Goal: Information Seeking & Learning: Learn about a topic

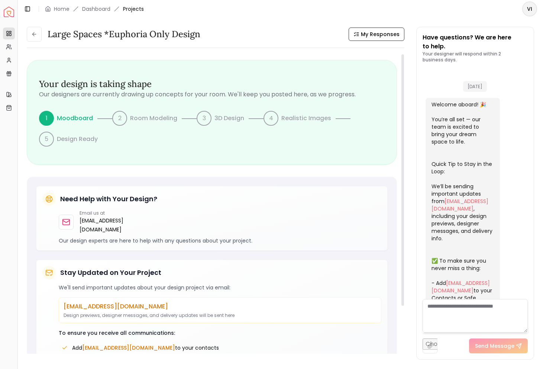
scroll to position [678, 0]
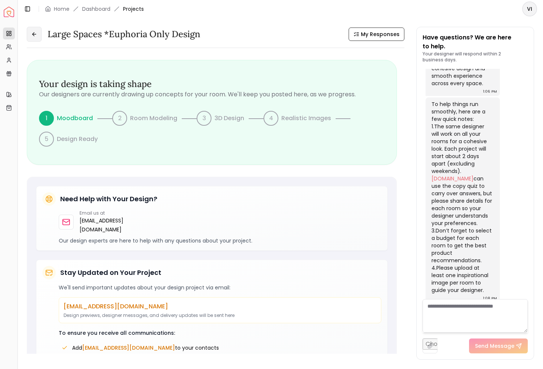
click at [32, 34] on icon at bounding box center [33, 34] width 3 height 0
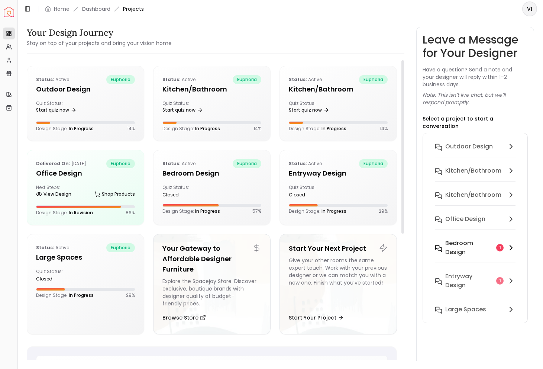
click at [460, 240] on h6 "Bedroom design" at bounding box center [469, 248] width 48 height 18
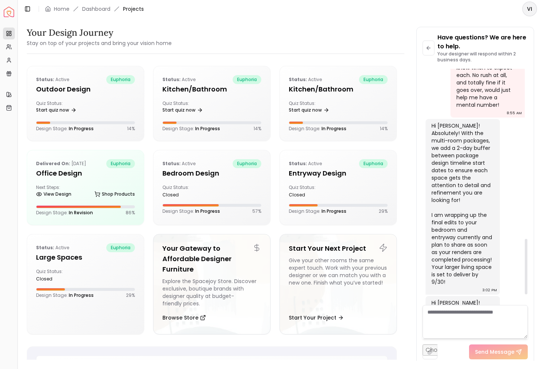
scroll to position [766, 0]
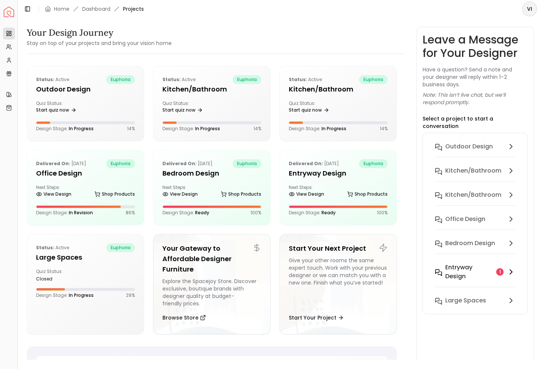
click at [454, 263] on h6 "entryway design" at bounding box center [469, 272] width 48 height 18
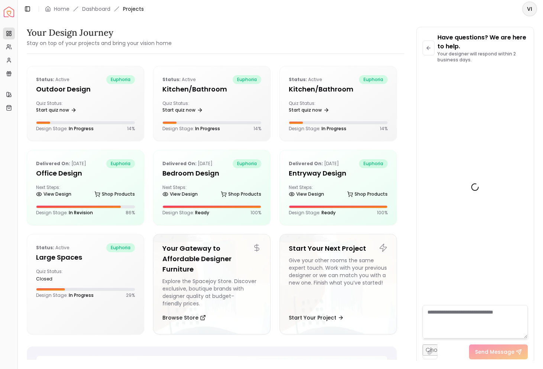
scroll to position [1132, 0]
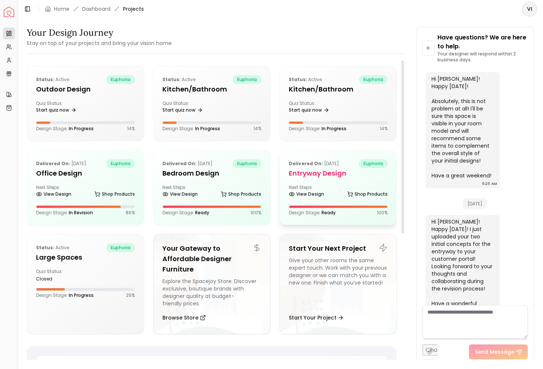
click at [304, 174] on h5 "entryway design" at bounding box center [338, 173] width 99 height 10
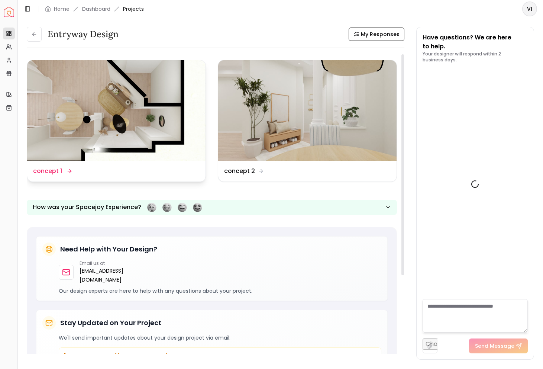
scroll to position [1138, 0]
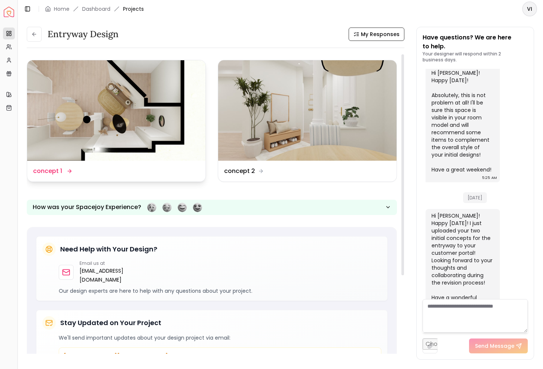
click at [119, 177] on div "Design Name concept 1" at bounding box center [116, 170] width 178 height 21
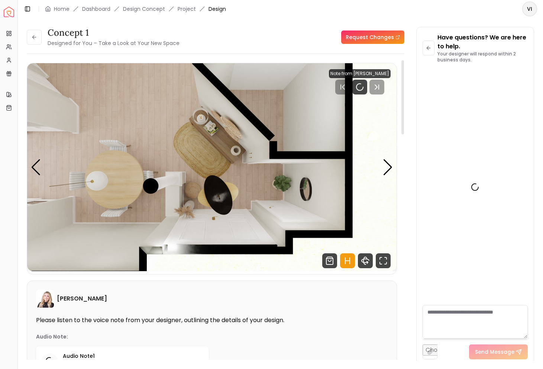
scroll to position [1132, 0]
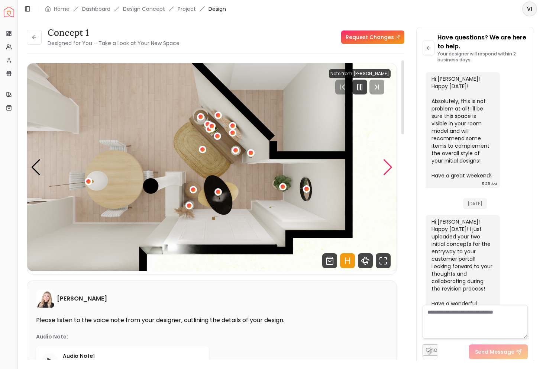
click at [388, 166] on div "Next slide" at bounding box center [388, 167] width 10 height 16
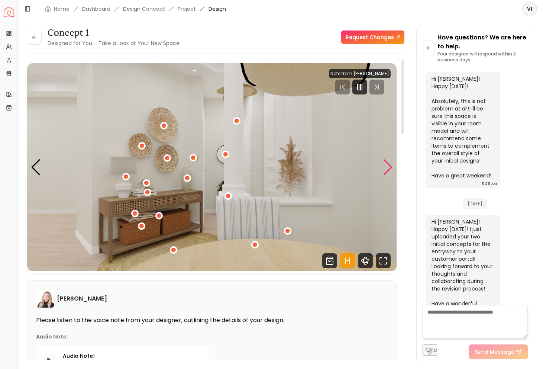
click at [388, 166] on div "Next slide" at bounding box center [388, 167] width 10 height 16
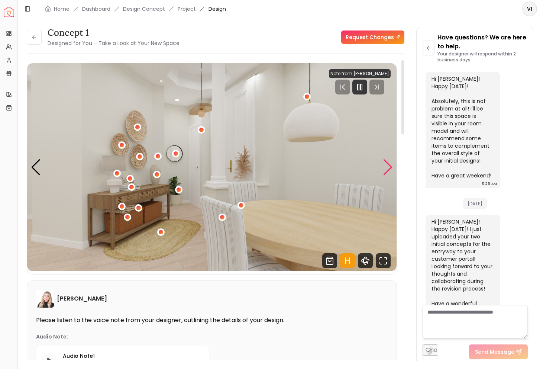
click at [388, 166] on div "Next slide" at bounding box center [388, 167] width 10 height 16
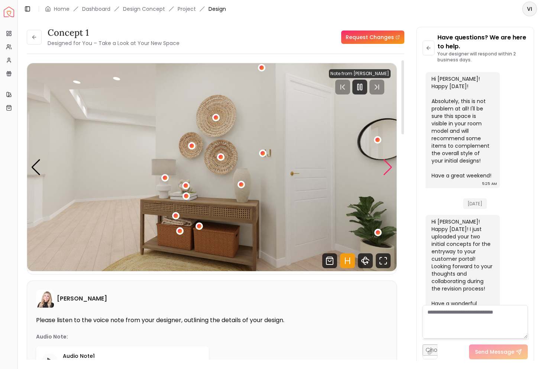
click at [388, 166] on div "Next slide" at bounding box center [388, 167] width 10 height 16
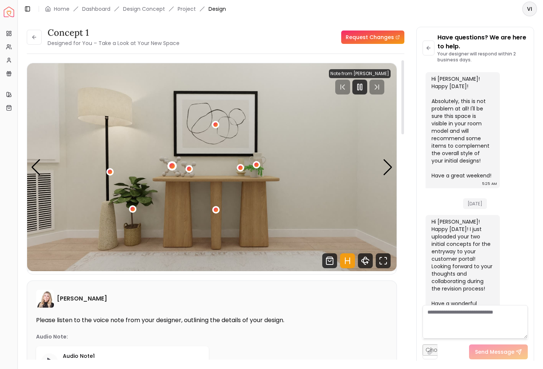
click at [172, 167] on div "5 / 5" at bounding box center [172, 166] width 6 height 6
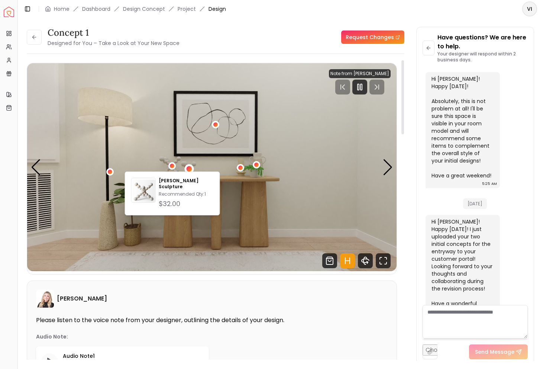
click at [188, 169] on div "5 / 5" at bounding box center [189, 169] width 6 height 6
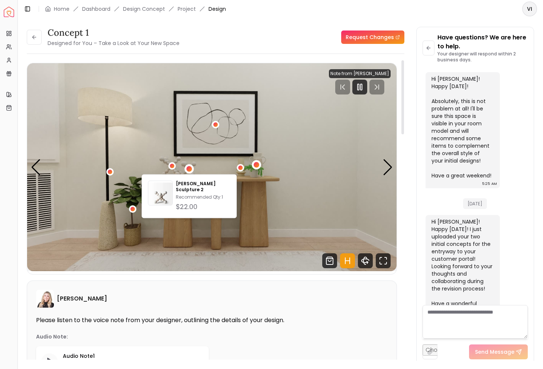
click at [256, 167] on div "5 / 5" at bounding box center [256, 164] width 9 height 9
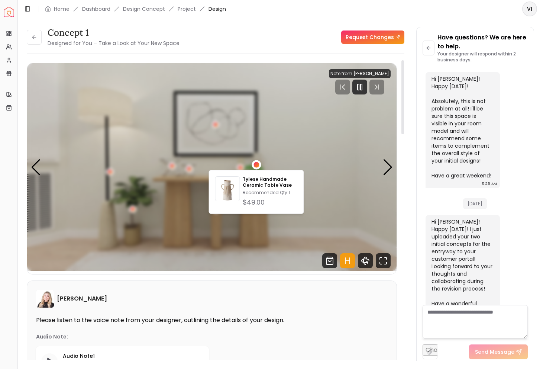
click at [247, 162] on img "5 / 5" at bounding box center [211, 167] width 369 height 208
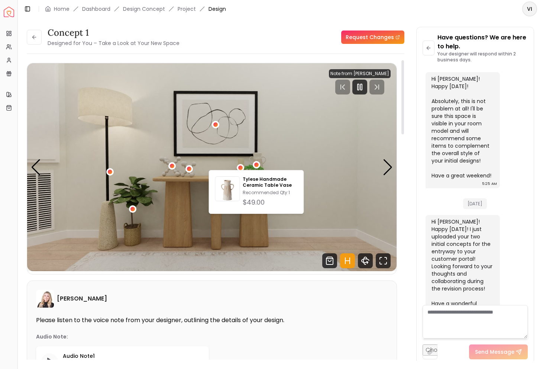
click at [247, 162] on img "5 / 5" at bounding box center [211, 167] width 369 height 208
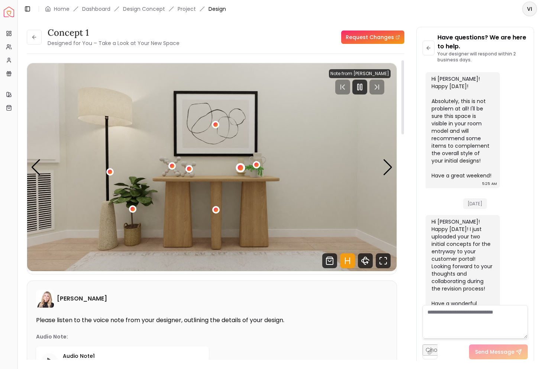
click at [241, 167] on div "5 / 5" at bounding box center [240, 168] width 6 height 6
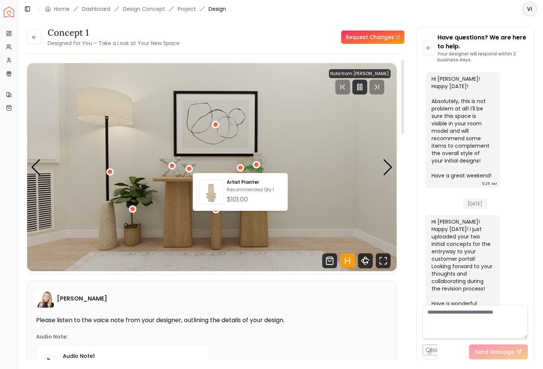
click at [207, 164] on img "5 / 5" at bounding box center [211, 167] width 369 height 208
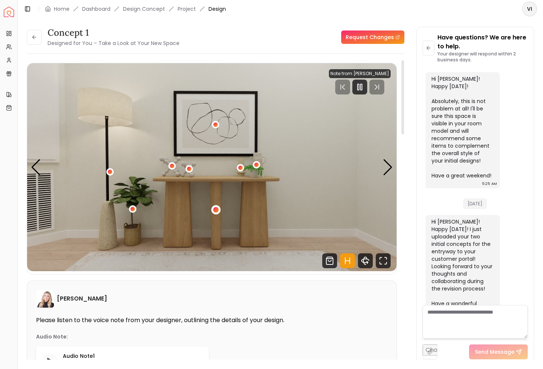
click at [213, 210] on div "5 / 5" at bounding box center [216, 210] width 6 height 6
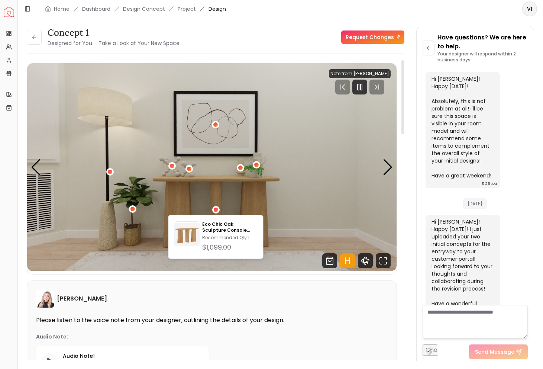
click at [246, 202] on img "5 / 5" at bounding box center [211, 167] width 369 height 208
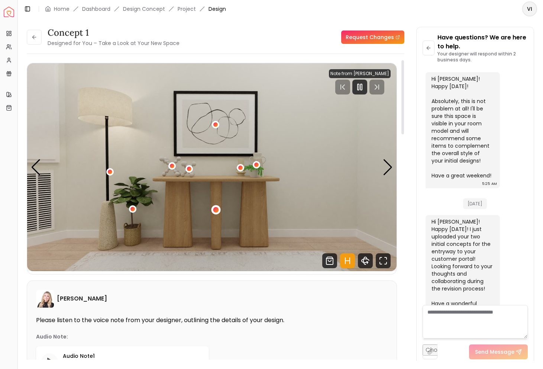
click at [217, 212] on div "5 / 5" at bounding box center [216, 210] width 6 height 6
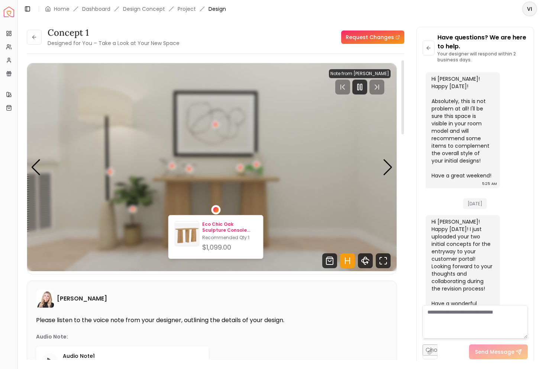
click at [215, 225] on p "Eco Chic Oak Sculpture Console Table" at bounding box center [229, 227] width 55 height 12
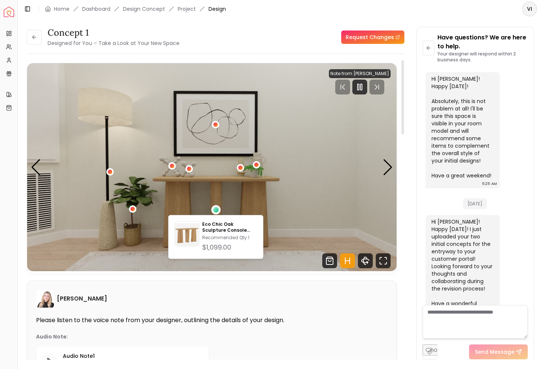
click at [147, 207] on img "5 / 5" at bounding box center [211, 167] width 369 height 208
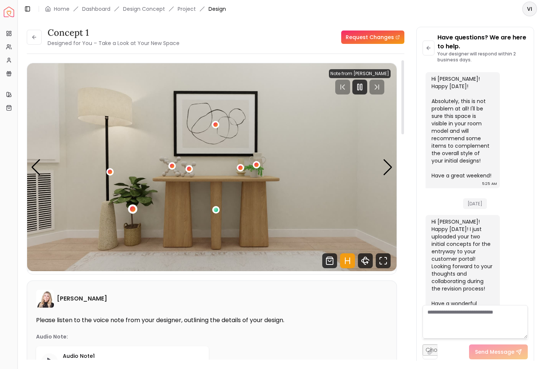
click at [131, 209] on div "5 / 5" at bounding box center [133, 209] width 6 height 6
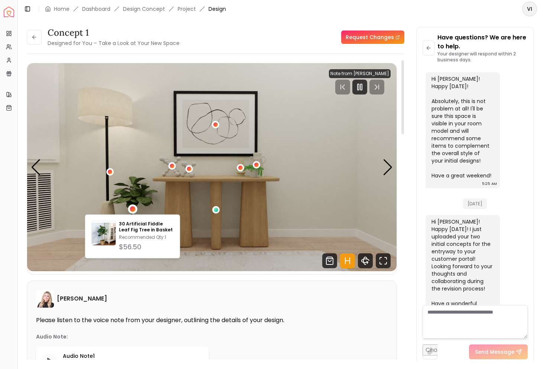
click at [134, 165] on img "5 / 5" at bounding box center [211, 167] width 369 height 208
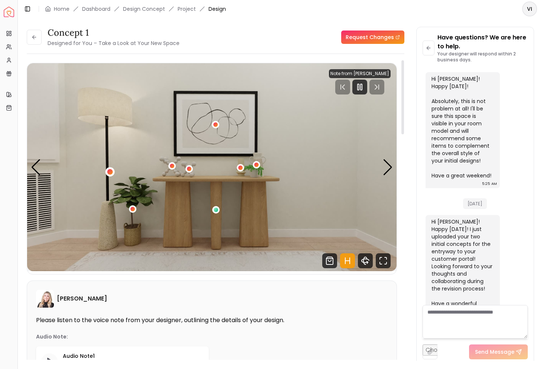
click at [110, 172] on div "5 / 5" at bounding box center [110, 172] width 6 height 6
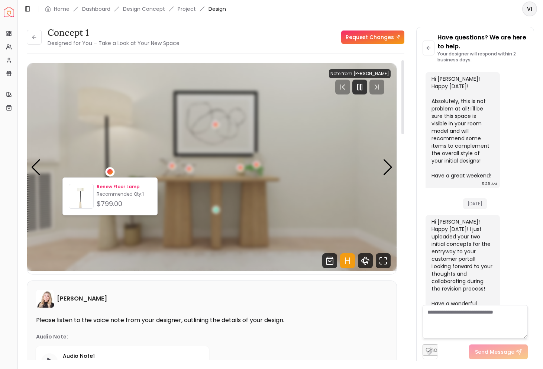
click at [111, 186] on p "Renew Floor Lamp" at bounding box center [124, 187] width 55 height 6
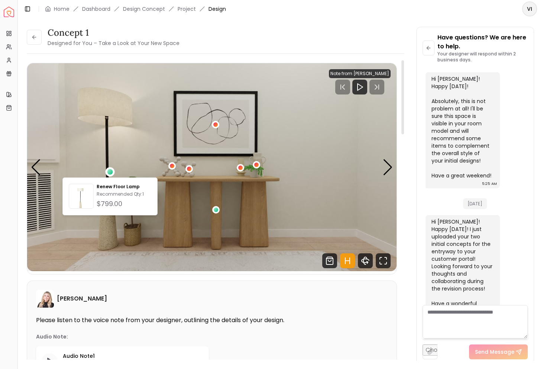
click at [187, 285] on div "Hannah James Please listen to the voice note from your designer, outlining the …" at bounding box center [211, 346] width 369 height 132
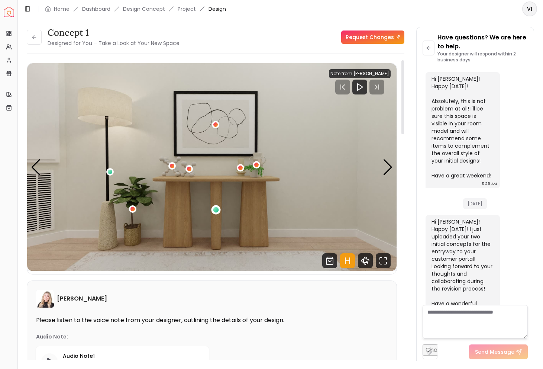
click at [215, 211] on div "5 / 5" at bounding box center [216, 210] width 6 height 6
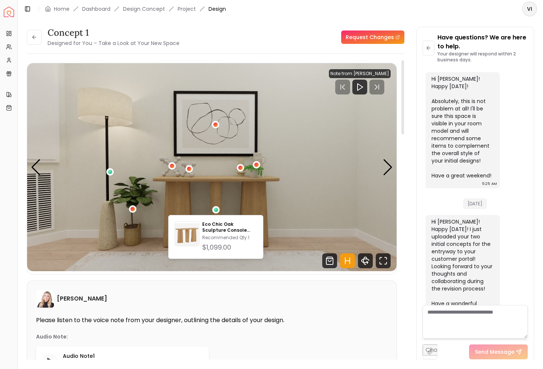
click at [203, 295] on div "[PERSON_NAME]" at bounding box center [211, 298] width 351 height 18
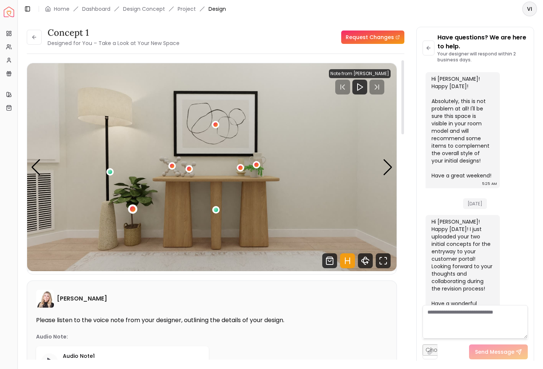
click at [133, 208] on div "5 / 5" at bounding box center [133, 209] width 6 height 6
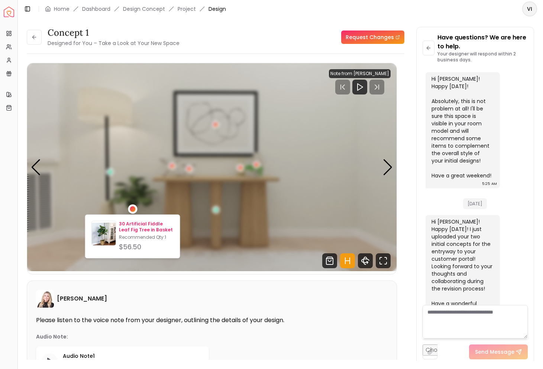
click at [129, 223] on p "30 Artificial Fiddle Leaf Fig Tree in Basket" at bounding box center [146, 227] width 55 height 12
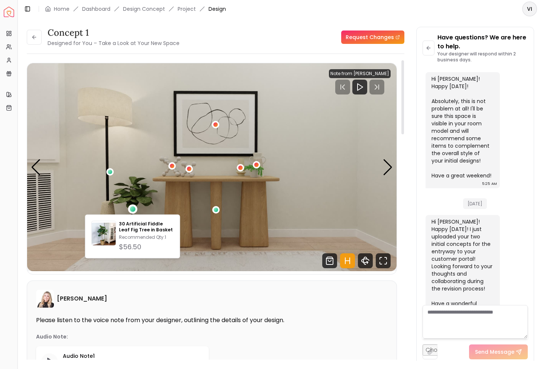
click at [156, 289] on div "Hannah James Please listen to the voice note from your designer, outlining the …" at bounding box center [211, 346] width 369 height 132
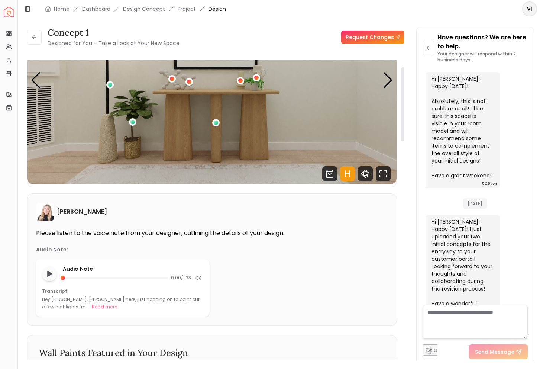
scroll to position [0, 0]
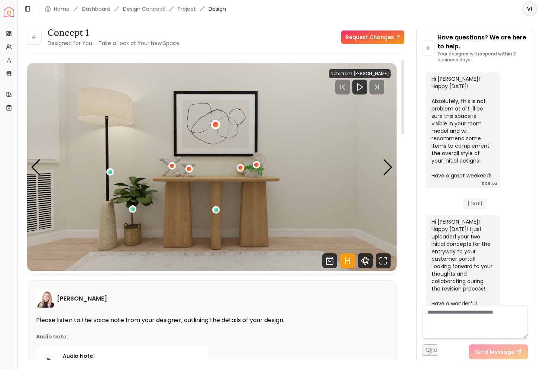
click at [215, 127] on div "5 / 5" at bounding box center [216, 125] width 6 height 6
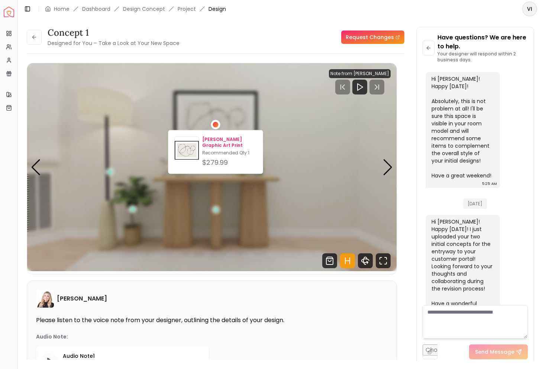
click at [213, 143] on p "Teju Reval Graphic Art Print" at bounding box center [229, 142] width 55 height 12
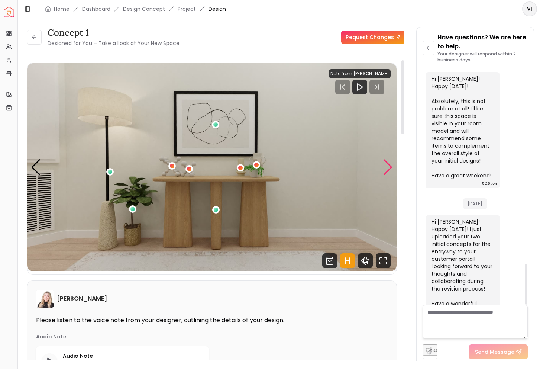
click at [390, 166] on div "Next slide" at bounding box center [388, 167] width 10 height 16
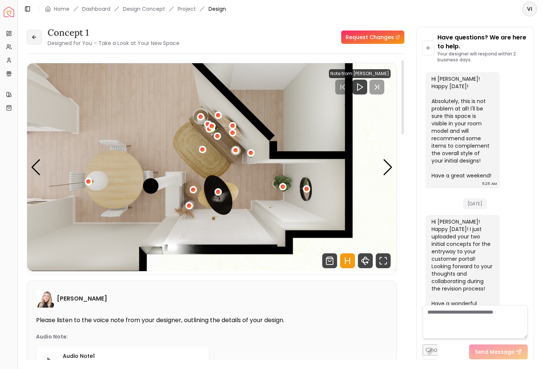
click at [33, 37] on icon at bounding box center [33, 37] width 3 height 0
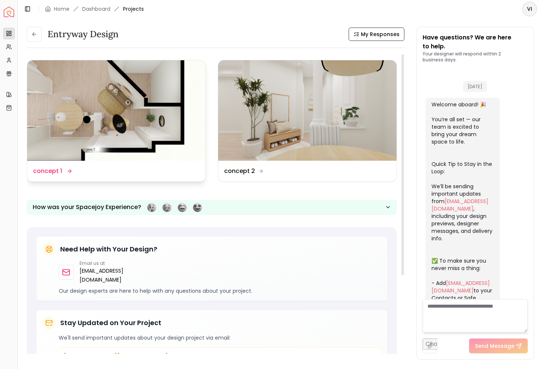
scroll to position [1138, 0]
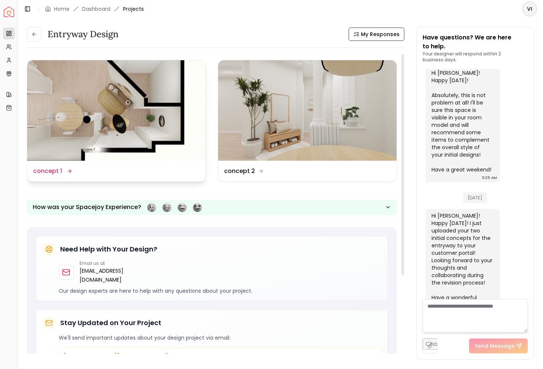
click at [154, 119] on img at bounding box center [116, 110] width 178 height 100
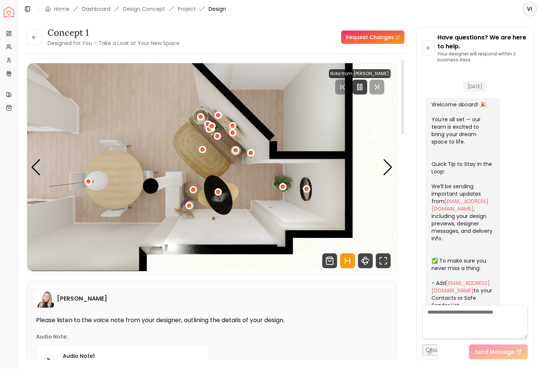
scroll to position [1132, 0]
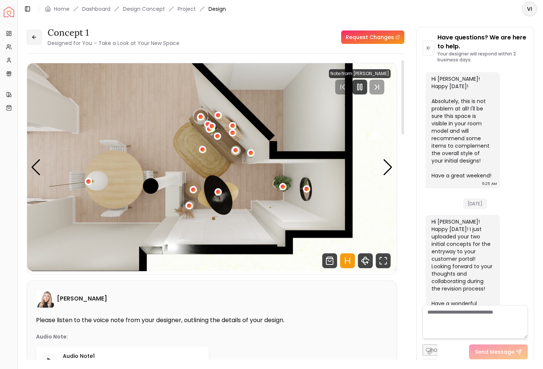
click at [37, 33] on button at bounding box center [34, 37] width 15 height 15
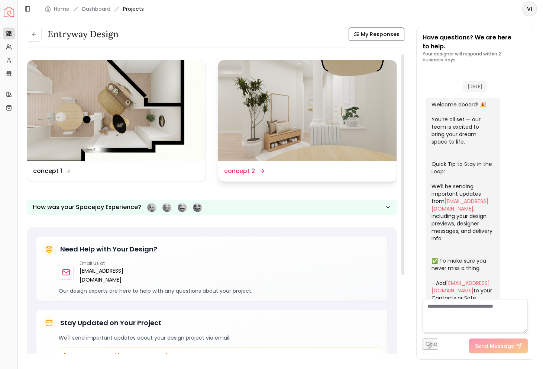
scroll to position [1138, 0]
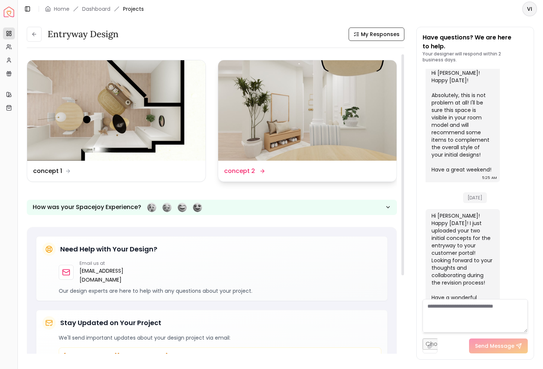
click at [246, 162] on div "Design Name concept 2" at bounding box center [307, 170] width 178 height 21
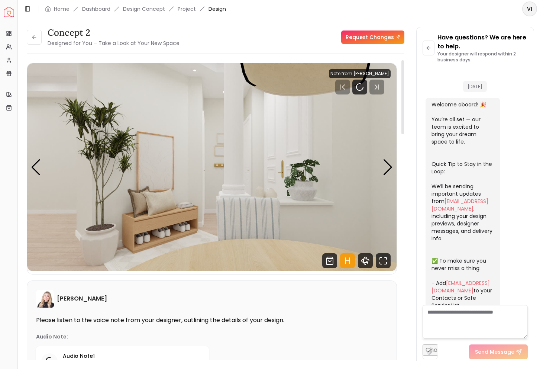
scroll to position [1132, 0]
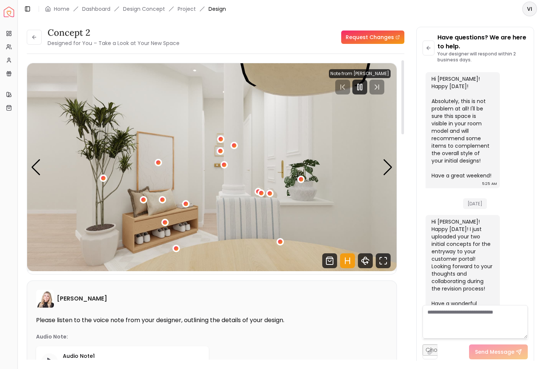
click at [145, 164] on img "1 / 5" at bounding box center [211, 167] width 369 height 208
click at [159, 163] on div "1 / 5" at bounding box center [158, 162] width 6 height 6
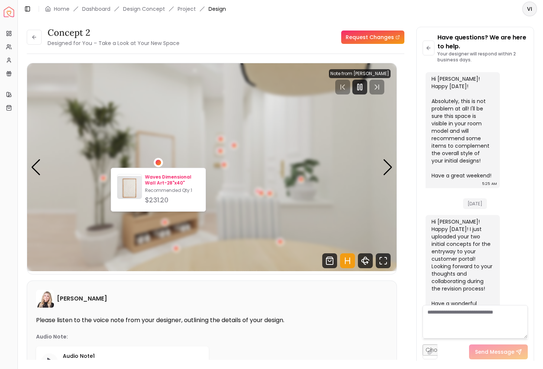
click at [160, 178] on p "Waves Dimensional Wall Art-28"x40"" at bounding box center [172, 180] width 55 height 12
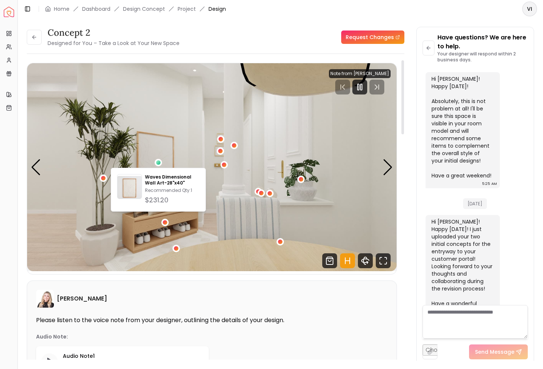
click at [184, 234] on img "1 / 5" at bounding box center [211, 167] width 369 height 208
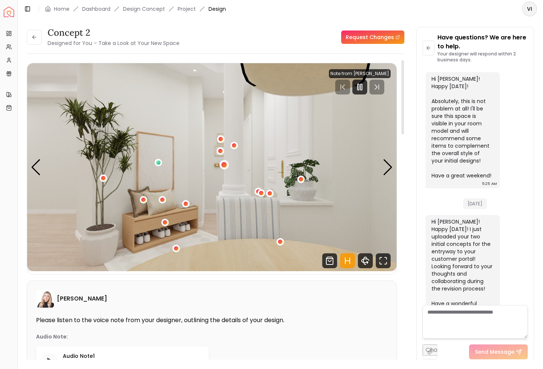
click at [223, 165] on div "1 / 5" at bounding box center [224, 165] width 6 height 6
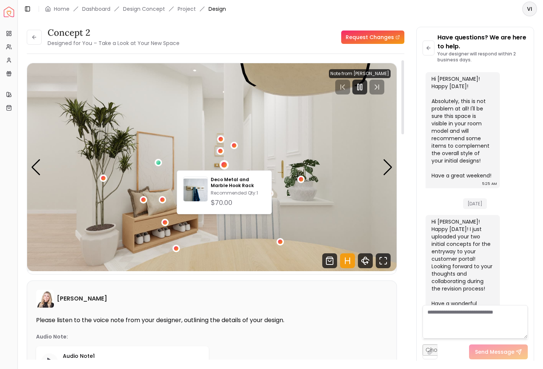
click at [199, 158] on img "1 / 5" at bounding box center [211, 167] width 369 height 208
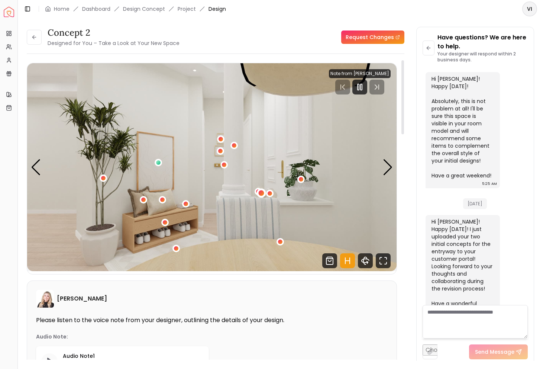
click at [259, 190] on div "1 / 5" at bounding box center [262, 193] width 6 height 6
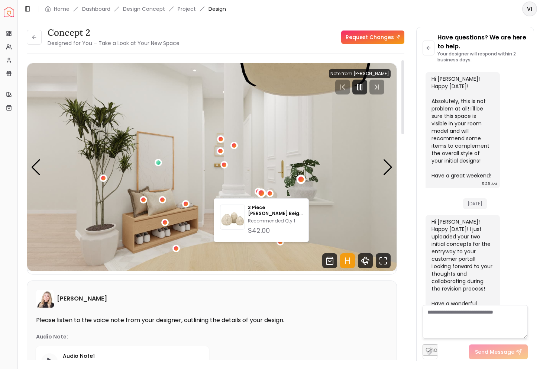
click at [303, 179] on div "1 / 5" at bounding box center [301, 179] width 6 height 6
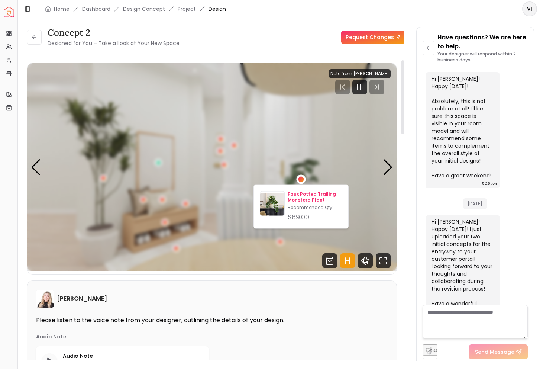
click at [307, 195] on p "Faux Potted Trailing Monstera Plant" at bounding box center [315, 197] width 55 height 12
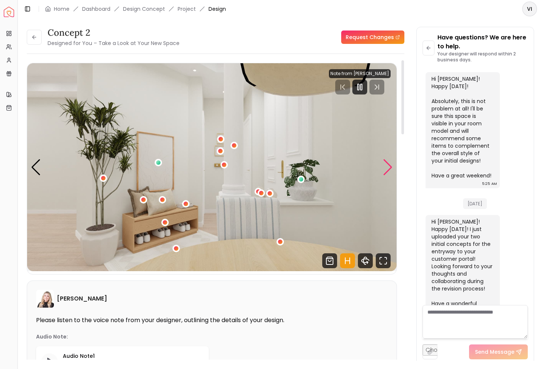
click at [392, 174] on div "Next slide" at bounding box center [388, 167] width 10 height 16
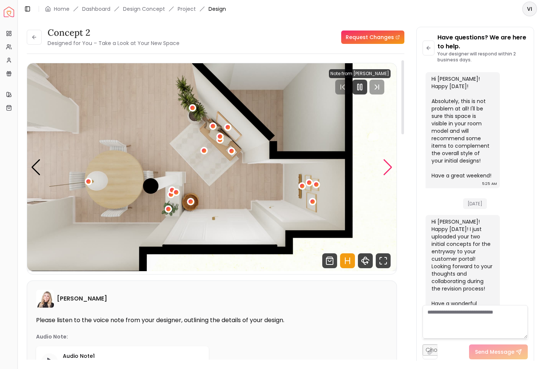
click at [392, 173] on div "Next slide" at bounding box center [388, 167] width 10 height 16
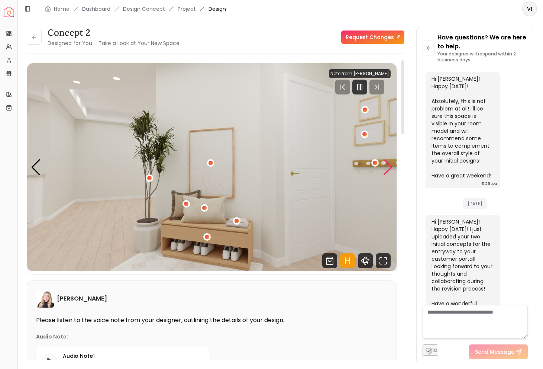
click at [392, 173] on div "Next slide" at bounding box center [388, 167] width 10 height 16
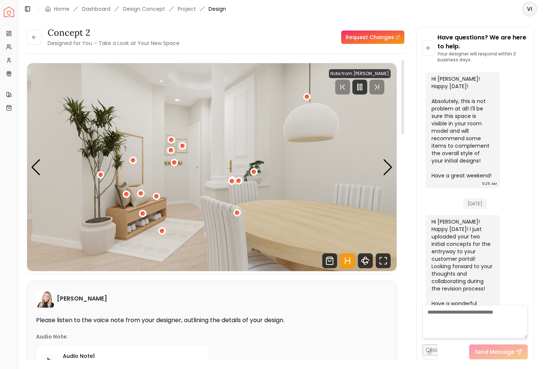
click at [305, 101] on div "4 / 5" at bounding box center [306, 97] width 7 height 9
click at [308, 97] on div "4 / 5" at bounding box center [307, 97] width 6 height 6
click at [386, 168] on div "Next slide" at bounding box center [388, 167] width 10 height 16
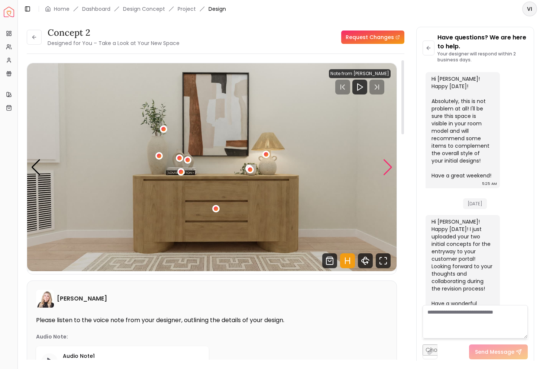
click at [386, 168] on div "Next slide" at bounding box center [388, 167] width 10 height 16
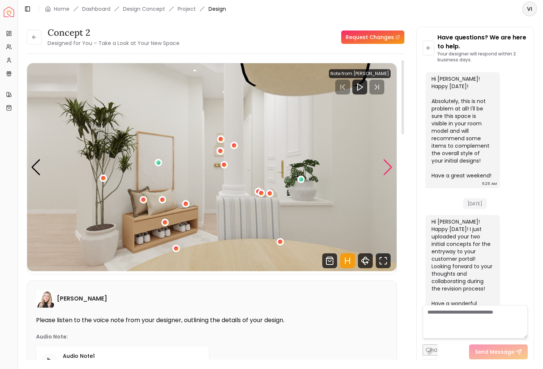
click at [386, 168] on div "Next slide" at bounding box center [388, 167] width 10 height 16
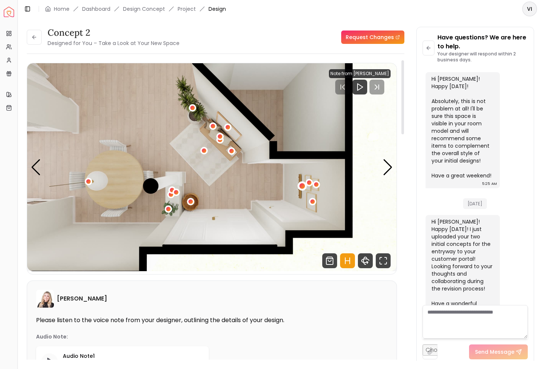
click at [301, 188] on div "2 / 5" at bounding box center [302, 186] width 6 height 6
click at [318, 185] on div "2 / 5" at bounding box center [317, 184] width 6 height 6
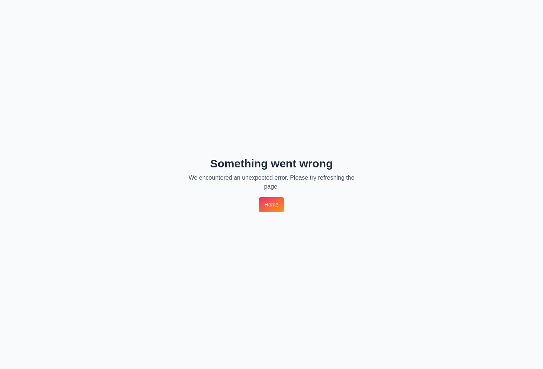
click at [286, 191] on div "Something went wrong We encountered an unexpected error. Please try refreshing …" at bounding box center [271, 184] width 543 height 369
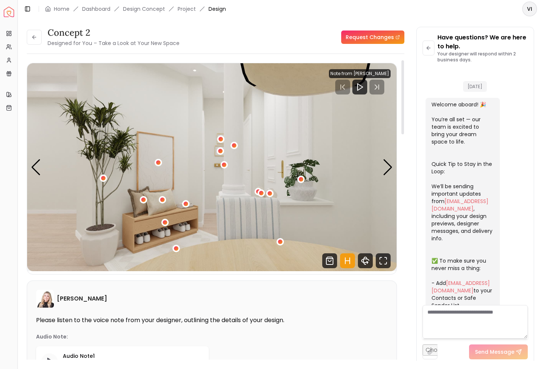
scroll to position [1132, 0]
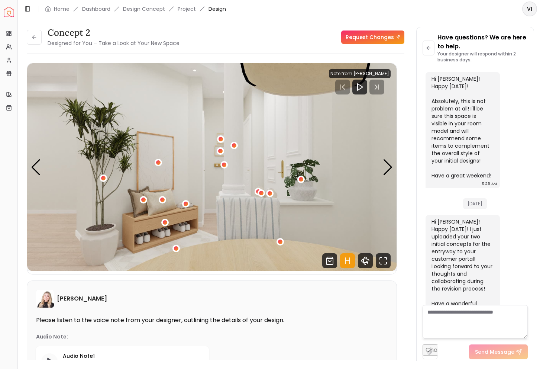
click at [158, 7] on li "Design Concept" at bounding box center [144, 8] width 42 height 7
click at [98, 8] on link "Dashboard" at bounding box center [96, 8] width 28 height 7
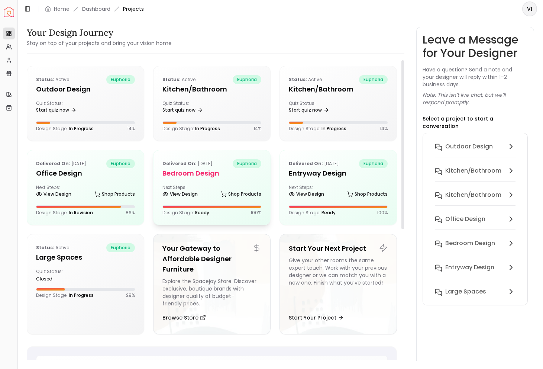
click at [180, 173] on h5 "Bedroom design" at bounding box center [211, 173] width 99 height 10
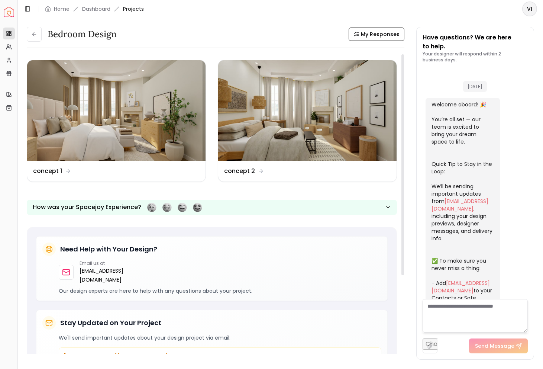
scroll to position [772, 0]
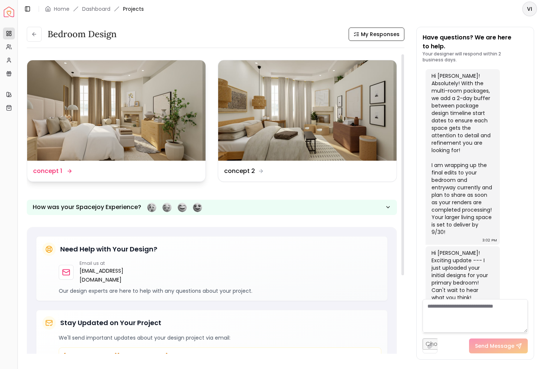
click at [61, 82] on img at bounding box center [116, 110] width 178 height 100
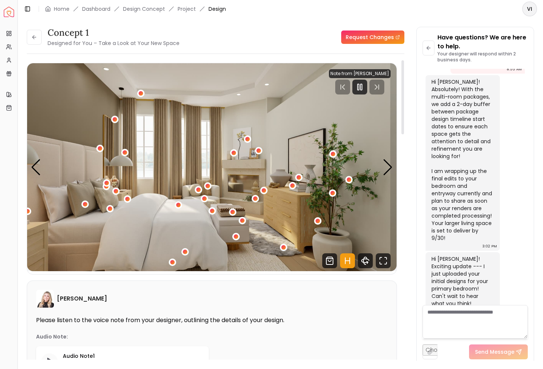
click at [87, 119] on img "1 / 5" at bounding box center [211, 167] width 369 height 208
click at [386, 167] on div "Next slide" at bounding box center [388, 167] width 10 height 16
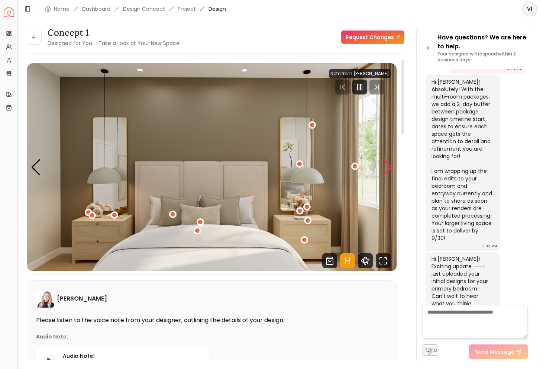
click at [390, 169] on div "Next slide" at bounding box center [388, 167] width 10 height 16
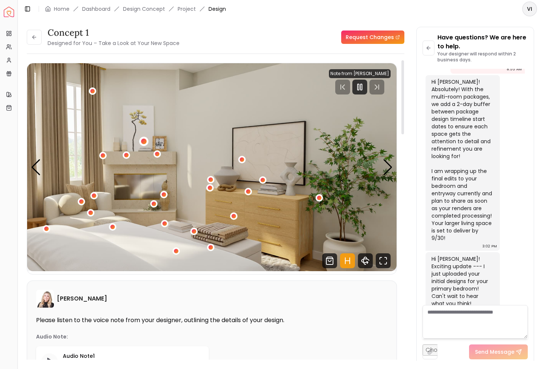
click at [142, 140] on div "3 / 5" at bounding box center [144, 141] width 6 height 6
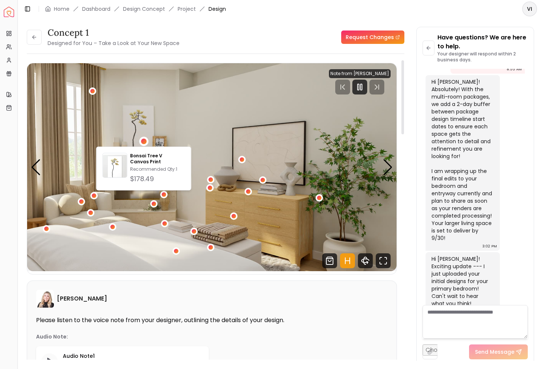
click at [226, 114] on img "3 / 5" at bounding box center [211, 167] width 369 height 208
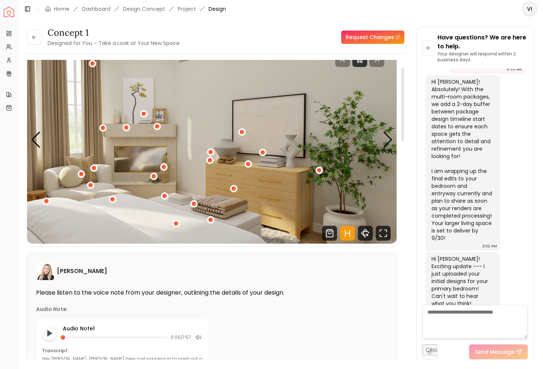
scroll to position [28, 0]
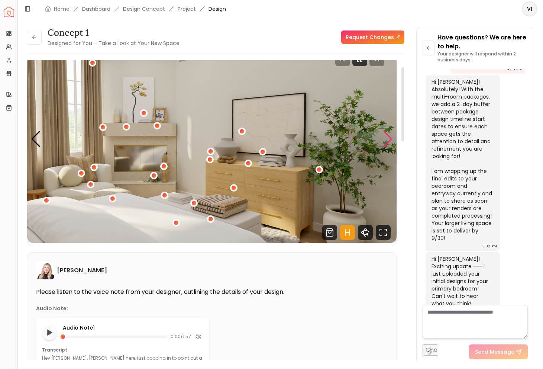
click at [390, 140] on div "Next slide" at bounding box center [388, 139] width 10 height 16
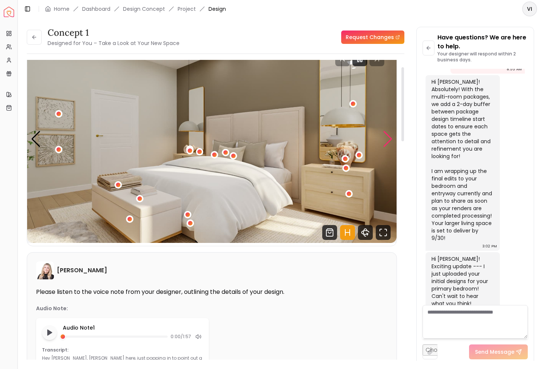
click at [390, 140] on div "Next slide" at bounding box center [388, 139] width 10 height 16
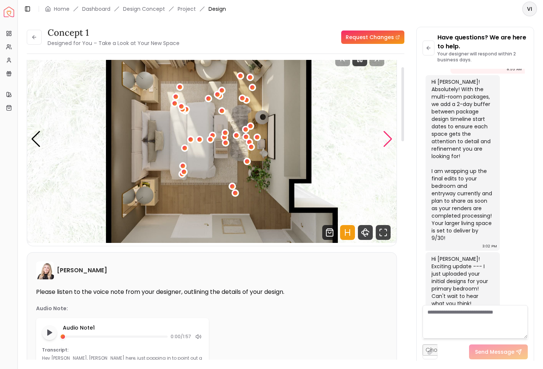
click at [390, 140] on div "Next slide" at bounding box center [388, 139] width 10 height 16
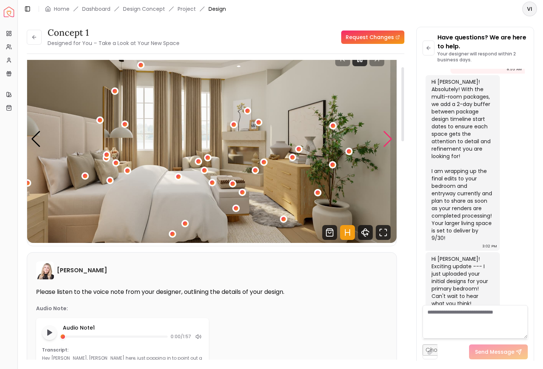
click at [390, 140] on div "Next slide" at bounding box center [388, 139] width 10 height 16
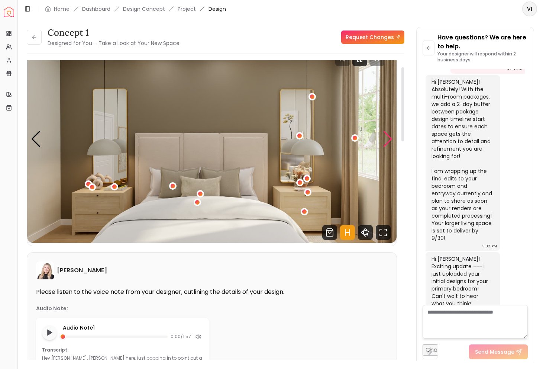
click at [390, 140] on div "Next slide" at bounding box center [388, 139] width 10 height 16
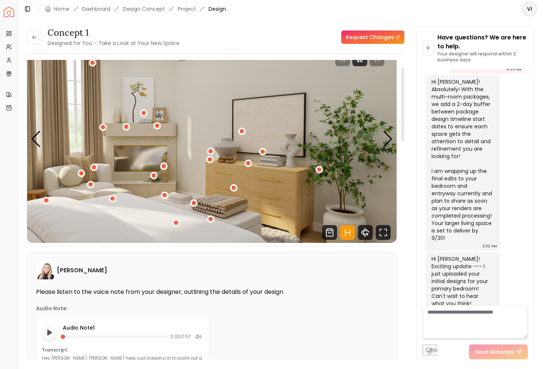
click at [112, 155] on img "3 / 5" at bounding box center [211, 139] width 369 height 208
click at [34, 36] on icon at bounding box center [33, 36] width 2 height 3
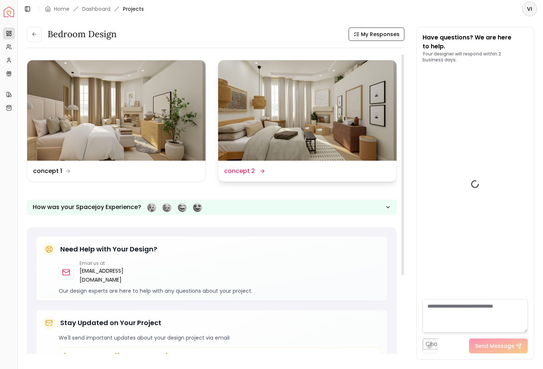
click at [266, 146] on img at bounding box center [307, 110] width 178 height 100
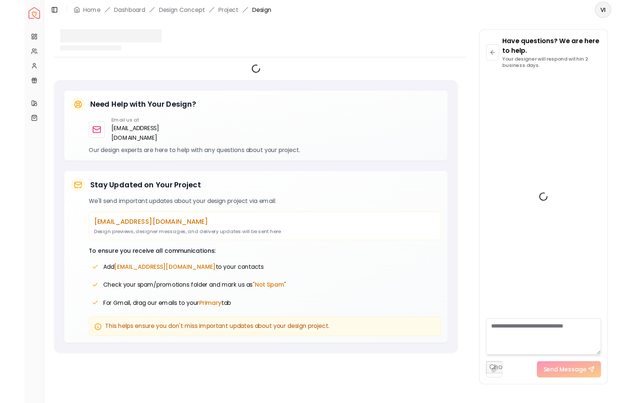
scroll to position [766, 0]
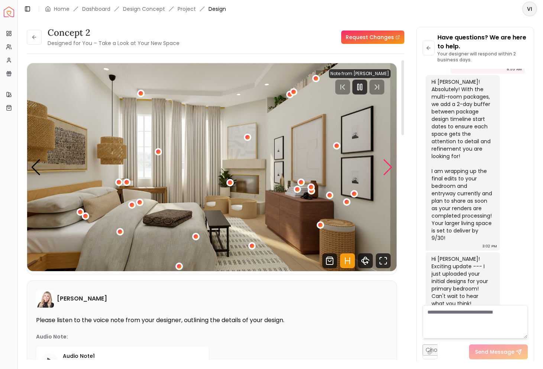
click at [392, 167] on div "Next slide" at bounding box center [388, 167] width 10 height 16
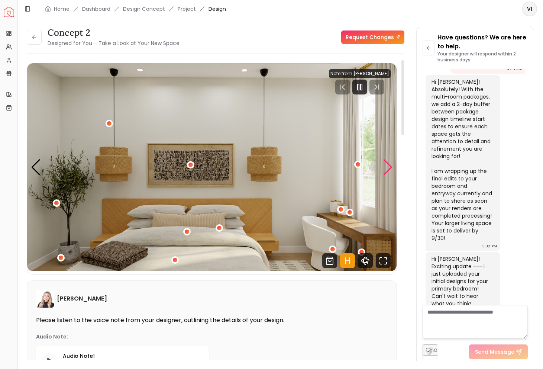
click at [392, 167] on div "Next slide" at bounding box center [388, 167] width 10 height 16
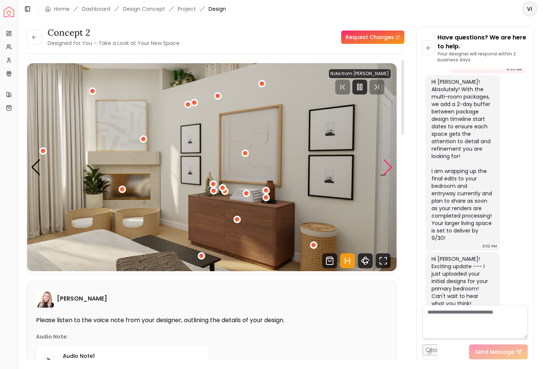
click at [392, 167] on div "Next slide" at bounding box center [388, 167] width 10 height 16
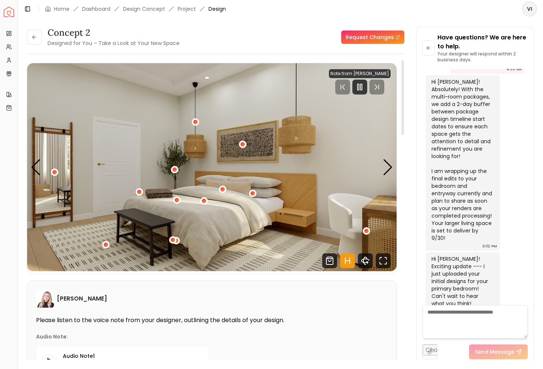
click at [101, 243] on img "4 / 5" at bounding box center [211, 167] width 369 height 208
click at [106, 244] on div "4 / 5" at bounding box center [106, 244] width 6 height 6
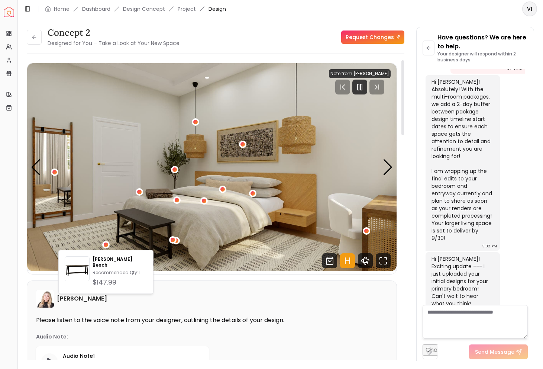
click at [74, 232] on img "4 / 5" at bounding box center [211, 167] width 369 height 208
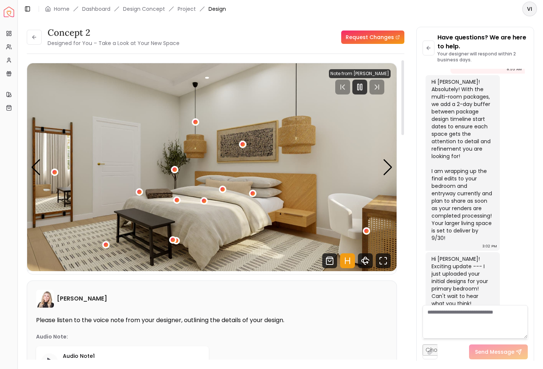
click at [351, 261] on icon "Hotspots Toggle" at bounding box center [347, 260] width 15 height 15
click at [350, 262] on icon "Hotspots Toggle" at bounding box center [347, 260] width 15 height 15
click at [366, 262] on icon "360 View" at bounding box center [365, 260] width 15 height 15
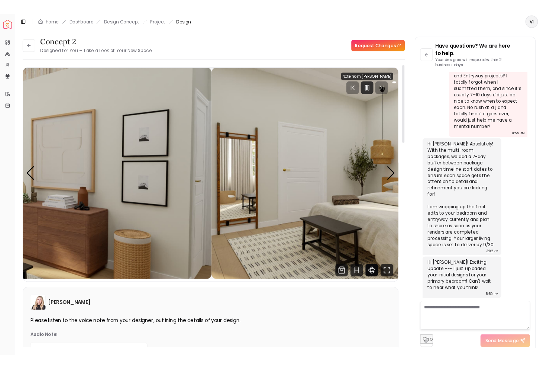
scroll to position [531, 0]
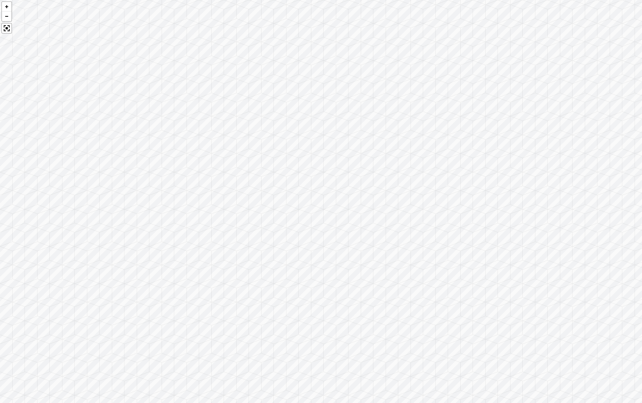
drag, startPoint x: 201, startPoint y: 190, endPoint x: 402, endPoint y: 191, distance: 200.6
click at [402, 191] on div at bounding box center [321, 201] width 642 height 403
drag, startPoint x: 152, startPoint y: 278, endPoint x: 444, endPoint y: 162, distance: 314.5
click at [445, 162] on div at bounding box center [321, 201] width 642 height 403
drag, startPoint x: 248, startPoint y: 166, endPoint x: 463, endPoint y: 112, distance: 222.3
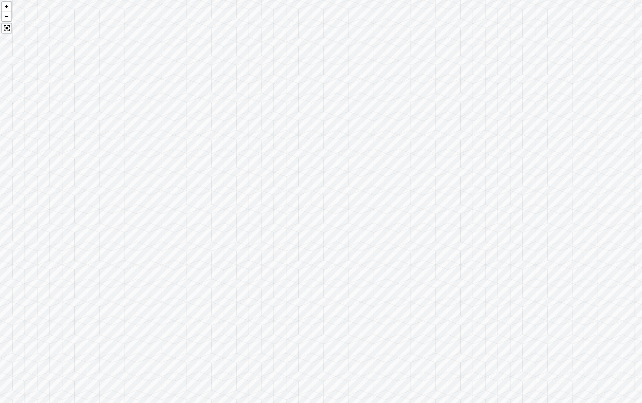
click at [463, 112] on div at bounding box center [321, 201] width 642 height 403
drag, startPoint x: 202, startPoint y: 165, endPoint x: 568, endPoint y: 273, distance: 381.6
click at [542, 272] on div at bounding box center [321, 201] width 642 height 403
drag, startPoint x: 186, startPoint y: 227, endPoint x: 567, endPoint y: 120, distance: 394.7
click at [542, 120] on div at bounding box center [321, 201] width 642 height 403
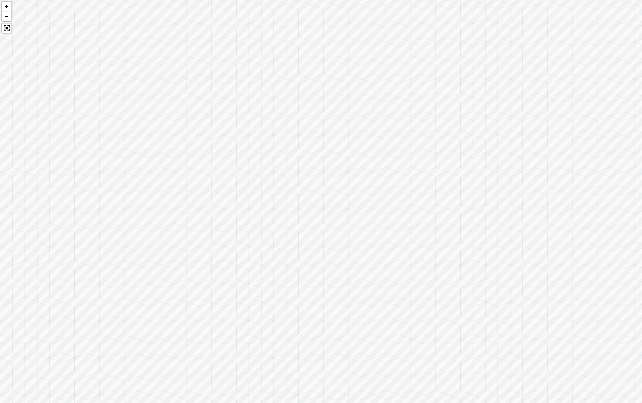
drag, startPoint x: 228, startPoint y: 159, endPoint x: 531, endPoint y: 136, distance: 304.0
click at [531, 136] on div at bounding box center [321, 201] width 642 height 403
drag, startPoint x: 304, startPoint y: 128, endPoint x: 507, endPoint y: 154, distance: 205.3
click at [507, 154] on div at bounding box center [321, 201] width 642 height 403
drag, startPoint x: 233, startPoint y: 91, endPoint x: 465, endPoint y: -12, distance: 254.6
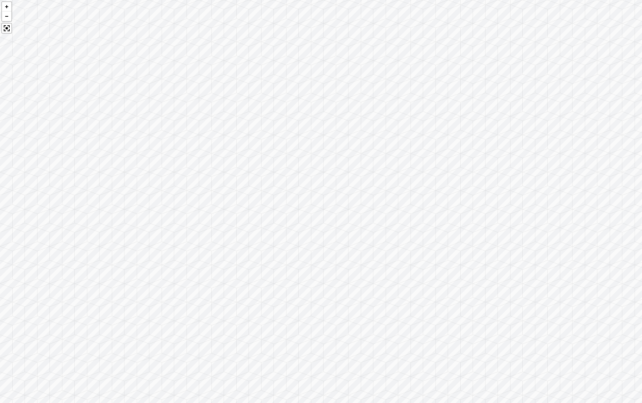
click at [465, 0] on html "Spacejoy Dashboard Overview Projects My Referrals My Profile Gift Card Balance …" at bounding box center [321, 201] width 642 height 403
drag, startPoint x: 131, startPoint y: 99, endPoint x: 417, endPoint y: 102, distance: 286.1
click at [416, 100] on div at bounding box center [321, 201] width 642 height 403
drag, startPoint x: 140, startPoint y: 194, endPoint x: 343, endPoint y: 183, distance: 203.2
click at [343, 183] on div at bounding box center [321, 201] width 642 height 403
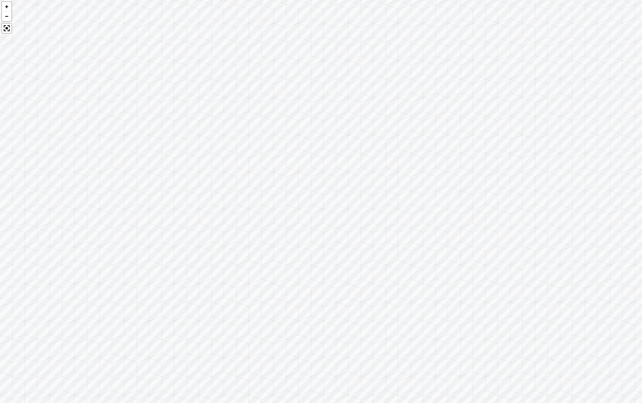
drag, startPoint x: 193, startPoint y: 154, endPoint x: 334, endPoint y: 134, distance: 142.6
click at [333, 134] on div at bounding box center [321, 201] width 642 height 403
drag, startPoint x: 81, startPoint y: 168, endPoint x: 20, endPoint y: 233, distance: 89.6
click at [20, 233] on div at bounding box center [321, 201] width 642 height 403
drag, startPoint x: 457, startPoint y: 137, endPoint x: 184, endPoint y: 145, distance: 273.2
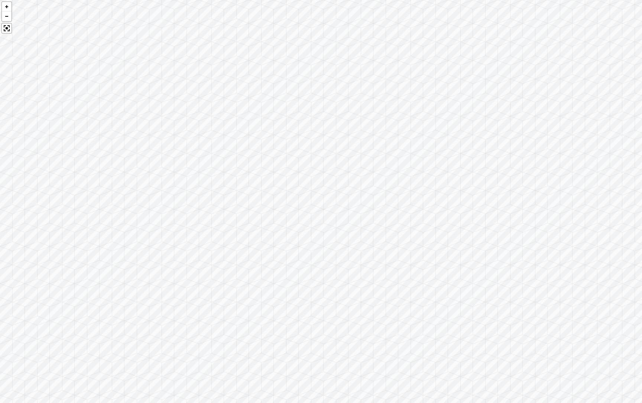
click at [184, 145] on div at bounding box center [321, 201] width 642 height 403
drag, startPoint x: 406, startPoint y: 171, endPoint x: 109, endPoint y: 183, distance: 297.1
click at [109, 183] on div at bounding box center [321, 201] width 642 height 403
drag, startPoint x: 348, startPoint y: 189, endPoint x: 150, endPoint y: 186, distance: 197.3
click at [160, 186] on div at bounding box center [321, 201] width 642 height 403
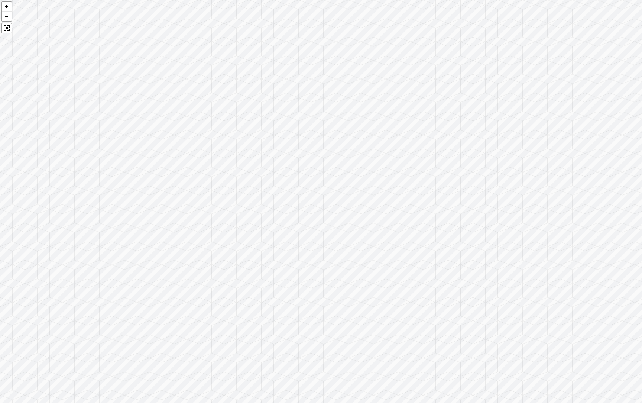
drag, startPoint x: 413, startPoint y: 226, endPoint x: 226, endPoint y: 209, distance: 188.1
click at [236, 209] on div at bounding box center [321, 201] width 642 height 403
drag, startPoint x: 457, startPoint y: 218, endPoint x: 116, endPoint y: 217, distance: 340.7
click at [124, 219] on div at bounding box center [321, 201] width 642 height 403
drag, startPoint x: 346, startPoint y: 220, endPoint x: 238, endPoint y: 201, distance: 109.3
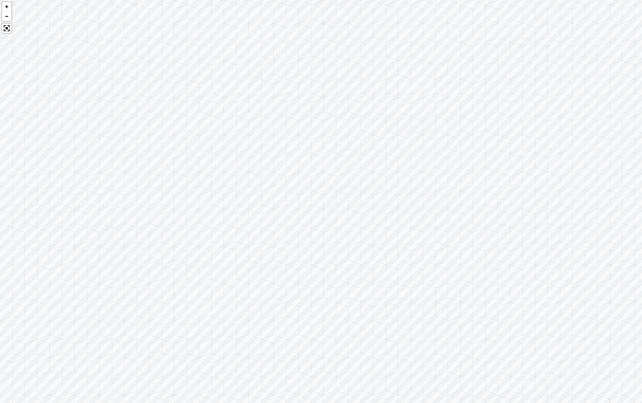
click at [238, 201] on div at bounding box center [321, 201] width 642 height 403
drag, startPoint x: 479, startPoint y: 218, endPoint x: 309, endPoint y: 46, distance: 242.2
click at [309, 46] on div at bounding box center [321, 201] width 642 height 403
drag, startPoint x: 436, startPoint y: 13, endPoint x: 457, endPoint y: 244, distance: 231.6
click at [457, 244] on div at bounding box center [321, 201] width 642 height 403
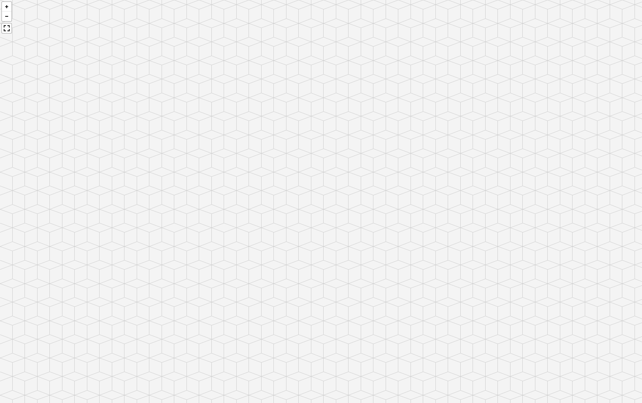
scroll to position [766, 0]
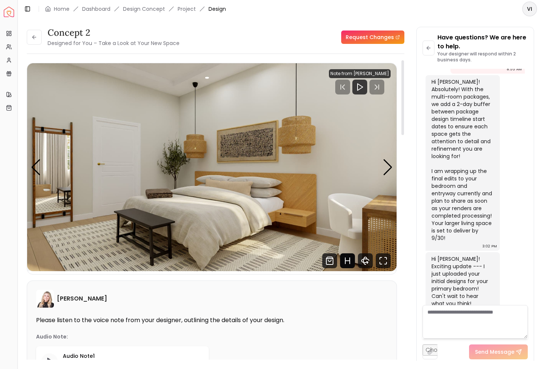
click at [352, 259] on icon "Hotspots Toggle" at bounding box center [347, 260] width 15 height 15
click at [368, 233] on div "4 / 5" at bounding box center [365, 230] width 9 height 9
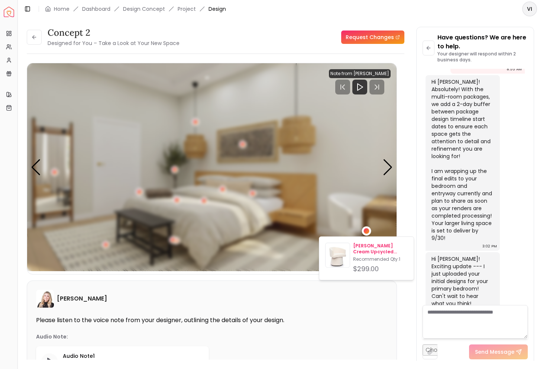
click at [365, 251] on p "[PERSON_NAME] Cream Upcycled [PERSON_NAME] Rolling Desk Chair" at bounding box center [380, 249] width 55 height 12
click at [366, 234] on div "4 / 5" at bounding box center [365, 230] width 9 height 9
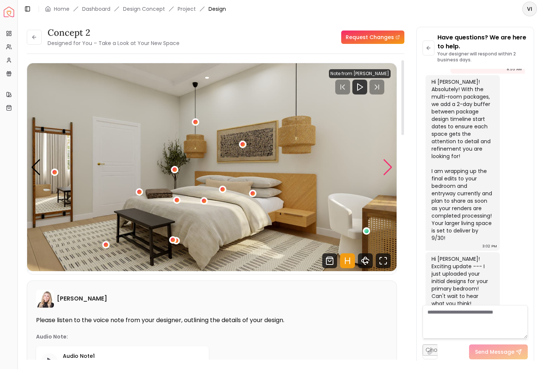
click at [388, 165] on div "Next slide" at bounding box center [388, 167] width 10 height 16
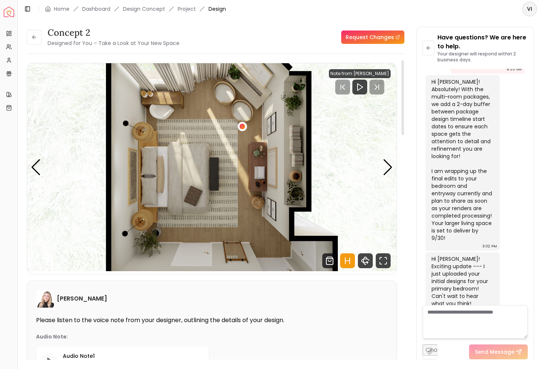
click at [241, 127] on div "5 / 5" at bounding box center [242, 126] width 6 height 6
click at [390, 165] on div "Next slide" at bounding box center [388, 167] width 10 height 16
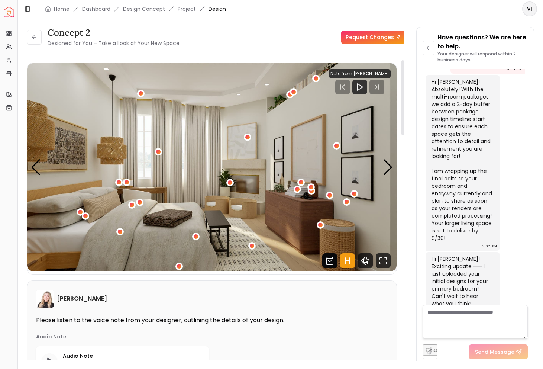
click at [332, 260] on icon "Shop Products from this design" at bounding box center [329, 260] width 15 height 15
click at [359, 261] on icon "360 View" at bounding box center [365, 260] width 15 height 15
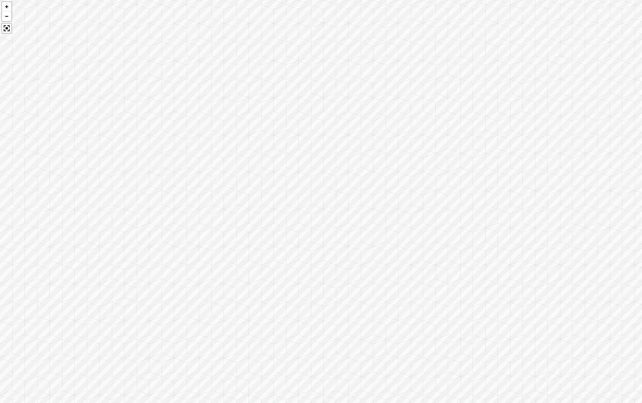
drag, startPoint x: 191, startPoint y: 178, endPoint x: 425, endPoint y: 173, distance: 234.8
click at [423, 174] on div at bounding box center [321, 201] width 642 height 403
drag, startPoint x: 236, startPoint y: 181, endPoint x: 399, endPoint y: 114, distance: 176.5
click at [396, 114] on div at bounding box center [321, 201] width 642 height 403
drag, startPoint x: 162, startPoint y: 263, endPoint x: 0, endPoint y: 278, distance: 163.1
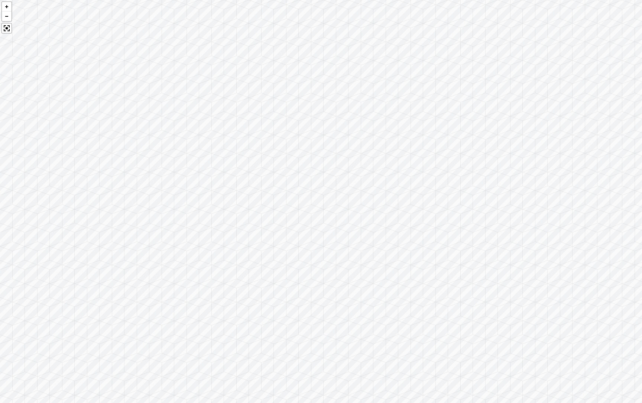
click at [0, 278] on div at bounding box center [321, 201] width 642 height 403
drag, startPoint x: 372, startPoint y: 272, endPoint x: 2, endPoint y: 249, distance: 370.4
click at [2, 249] on div at bounding box center [321, 201] width 642 height 403
drag, startPoint x: 418, startPoint y: 149, endPoint x: 0, endPoint y: 219, distance: 424.2
click at [0, 219] on div at bounding box center [321, 201] width 642 height 403
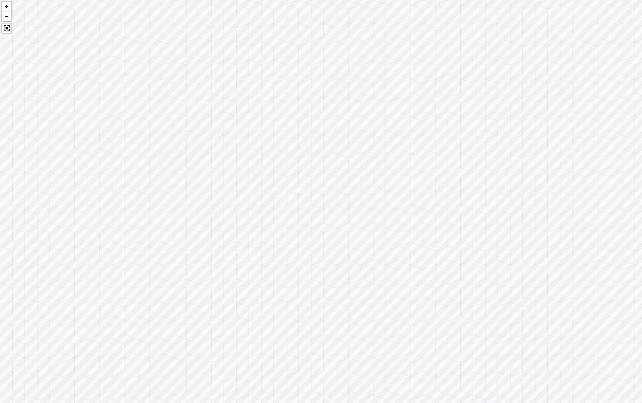
drag, startPoint x: 329, startPoint y: 229, endPoint x: 41, endPoint y: 211, distance: 288.1
click at [41, 211] on div at bounding box center [321, 201] width 642 height 403
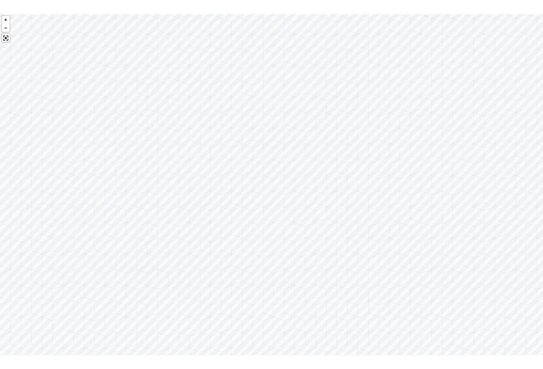
scroll to position [766, 0]
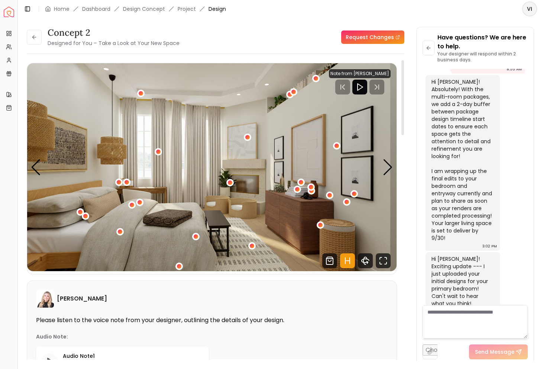
click at [364, 87] on icon "Play" at bounding box center [359, 86] width 9 height 9
click at [364, 87] on rect "Pause" at bounding box center [364, 87] width 1 height 6
click at [30, 35] on button at bounding box center [34, 37] width 15 height 15
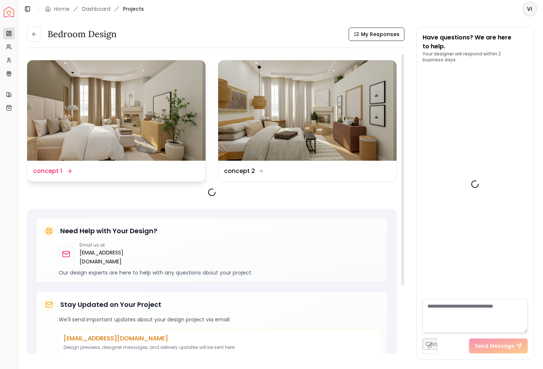
click at [113, 121] on img at bounding box center [116, 110] width 178 height 100
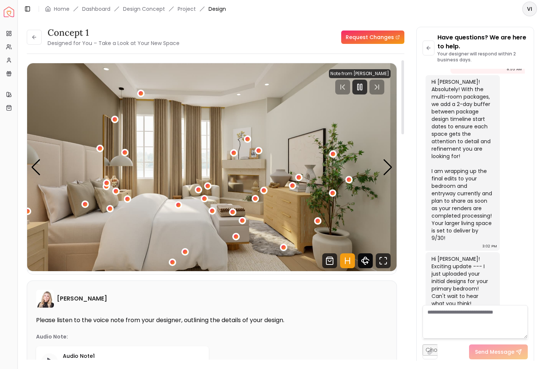
click at [367, 260] on icon "360 View" at bounding box center [365, 260] width 15 height 15
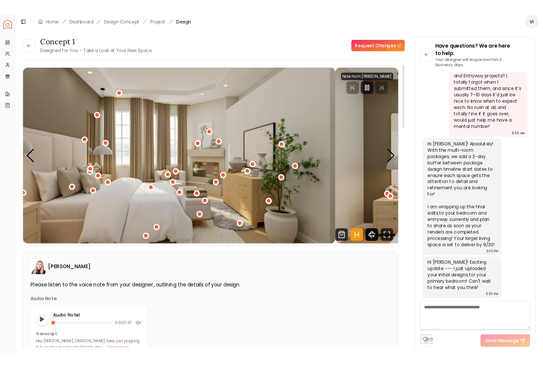
scroll to position [531, 0]
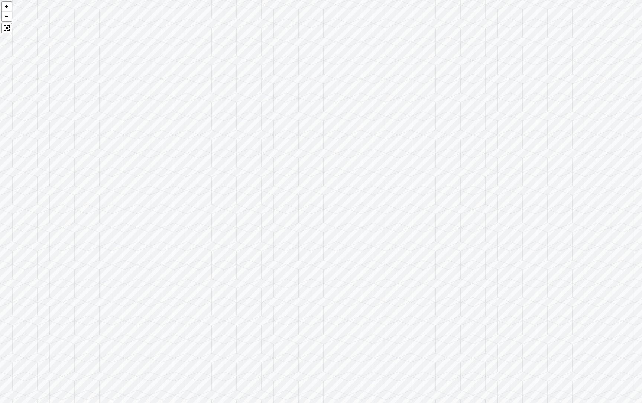
drag, startPoint x: 252, startPoint y: 158, endPoint x: 642, endPoint y: 149, distance: 389.4
click at [542, 149] on div at bounding box center [321, 201] width 642 height 403
drag, startPoint x: 258, startPoint y: 166, endPoint x: 626, endPoint y: 104, distance: 373.0
click at [542, 104] on div at bounding box center [321, 201] width 642 height 403
drag, startPoint x: 245, startPoint y: 160, endPoint x: 608, endPoint y: 252, distance: 374.5
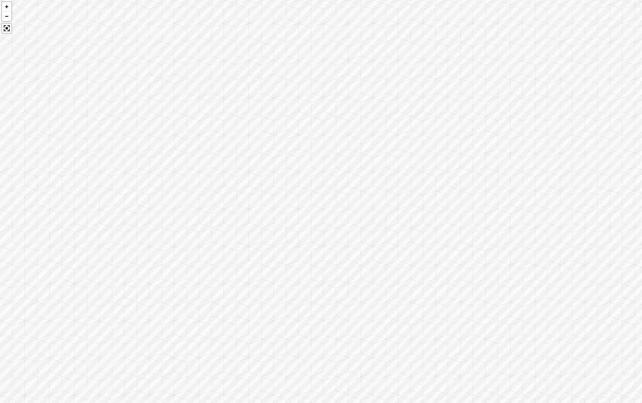
click at [542, 252] on div at bounding box center [321, 201] width 642 height 403
drag, startPoint x: 167, startPoint y: 244, endPoint x: 627, endPoint y: 232, distance: 460.5
click at [542, 232] on div at bounding box center [321, 201] width 642 height 403
drag, startPoint x: 384, startPoint y: 224, endPoint x: 0, endPoint y: 186, distance: 385.6
click at [0, 186] on div at bounding box center [321, 201] width 642 height 403
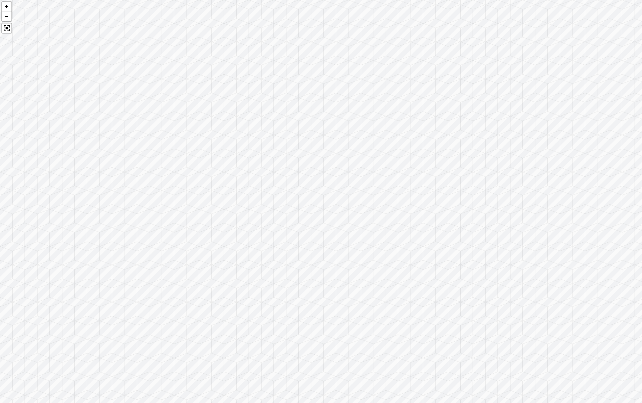
drag, startPoint x: 373, startPoint y: 191, endPoint x: 599, endPoint y: 147, distance: 230.5
click at [542, 147] on div at bounding box center [321, 201] width 642 height 403
drag, startPoint x: 329, startPoint y: 71, endPoint x: 489, endPoint y: 146, distance: 176.7
click at [489, 146] on div at bounding box center [321, 201] width 642 height 403
drag, startPoint x: 233, startPoint y: 166, endPoint x: 391, endPoint y: 151, distance: 158.9
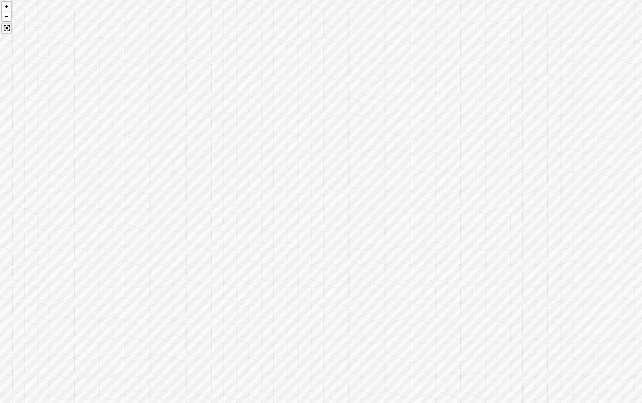
click at [392, 151] on div at bounding box center [321, 201] width 642 height 403
drag, startPoint x: 231, startPoint y: 170, endPoint x: 209, endPoint y: 27, distance: 144.6
click at [209, 27] on div at bounding box center [321, 201] width 642 height 403
drag, startPoint x: 546, startPoint y: 179, endPoint x: 551, endPoint y: 293, distance: 114.6
click at [542, 293] on div at bounding box center [321, 201] width 642 height 403
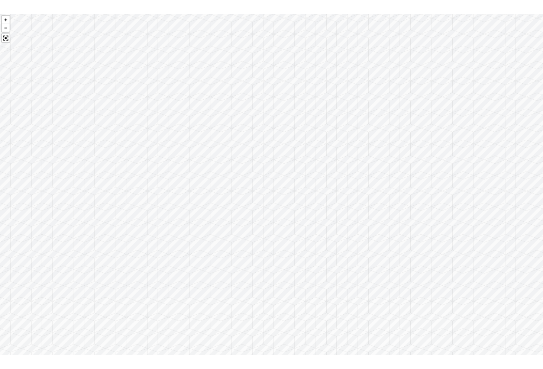
scroll to position [766, 0]
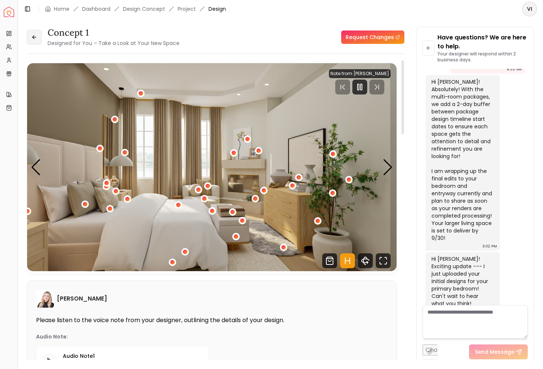
click at [35, 35] on icon at bounding box center [34, 37] width 6 height 6
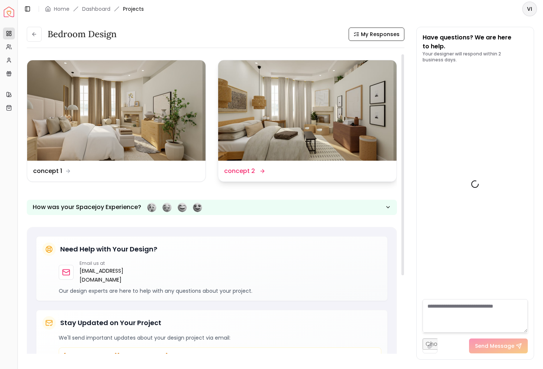
scroll to position [772, 0]
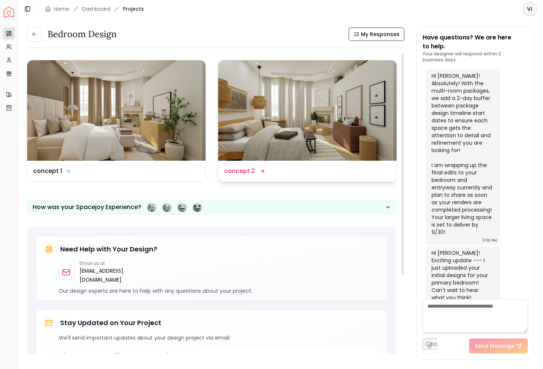
click at [273, 114] on img at bounding box center [307, 110] width 178 height 100
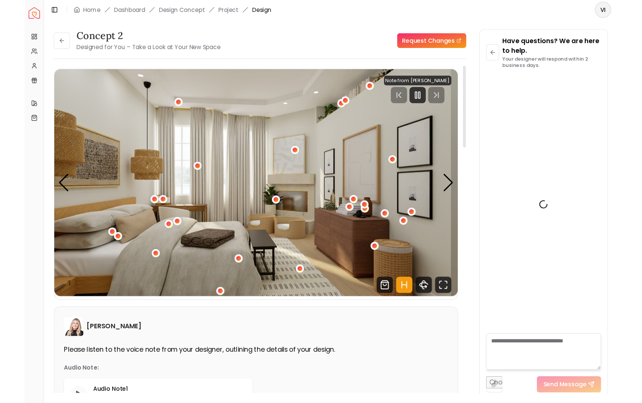
scroll to position [766, 0]
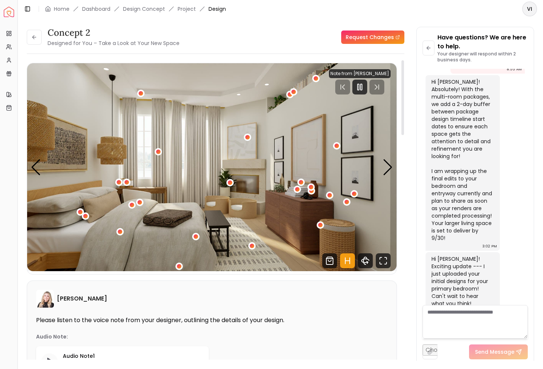
click at [277, 142] on img "1 / 5" at bounding box center [211, 167] width 369 height 208
click at [364, 260] on icon "360 View" at bounding box center [365, 260] width 15 height 15
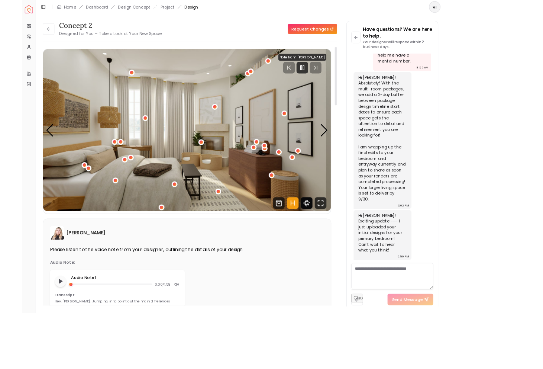
scroll to position [531, 0]
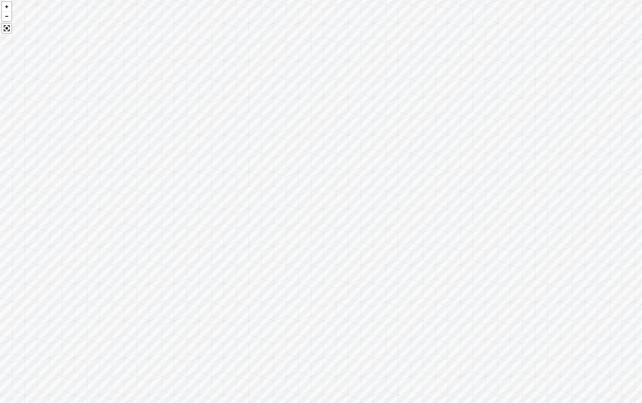
drag, startPoint x: 450, startPoint y: 226, endPoint x: 123, endPoint y: 159, distance: 334.1
click at [123, 159] on div at bounding box center [321, 201] width 642 height 403
drag, startPoint x: 324, startPoint y: 270, endPoint x: 411, endPoint y: 205, distance: 108.8
click at [392, 207] on div at bounding box center [321, 201] width 642 height 403
drag, startPoint x: 93, startPoint y: 139, endPoint x: 559, endPoint y: 139, distance: 466.2
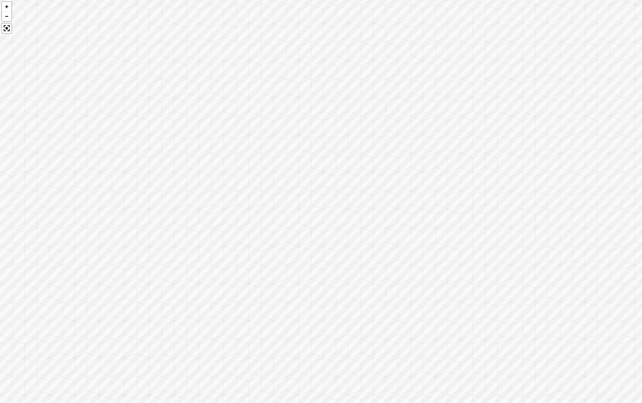
click at [542, 139] on div at bounding box center [321, 201] width 642 height 403
drag, startPoint x: 312, startPoint y: 138, endPoint x: 312, endPoint y: 185, distance: 47.2
click at [312, 185] on div at bounding box center [321, 201] width 642 height 403
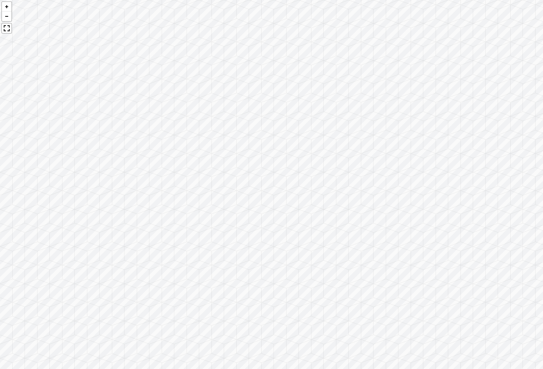
scroll to position [766, 0]
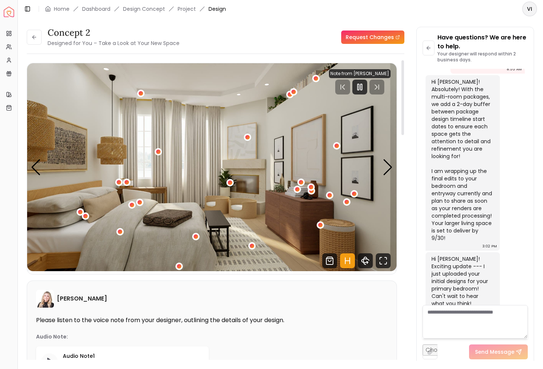
click at [346, 260] on icon "Hotspots Toggle" at bounding box center [347, 260] width 4 height 0
click at [399, 168] on div "concept 2 Designed for You – Take a Look at Your New Space Request Changes Hots…" at bounding box center [215, 212] width 377 height 305
click at [385, 254] on icon "Fullscreen" at bounding box center [383, 260] width 15 height 15
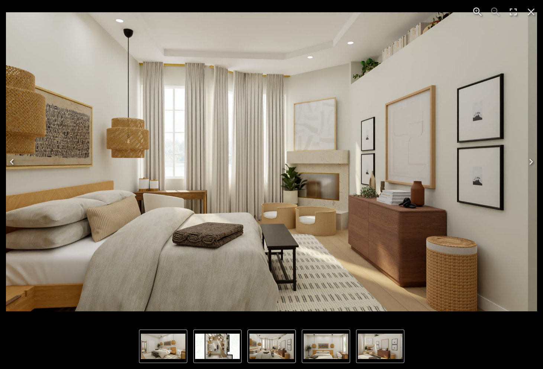
click at [268, 343] on img "1 of 5" at bounding box center [271, 345] width 45 height 25
click at [328, 350] on img "2 of 5" at bounding box center [326, 345] width 45 height 25
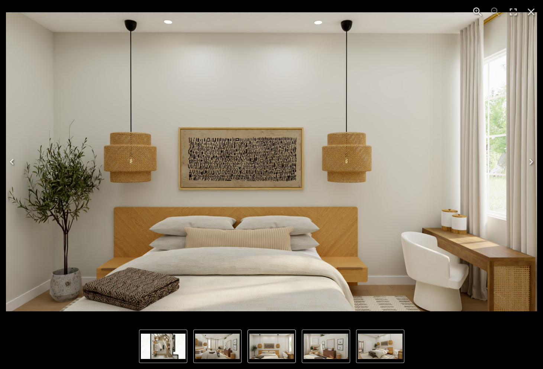
click at [366, 348] on img "4 of 5" at bounding box center [380, 345] width 45 height 25
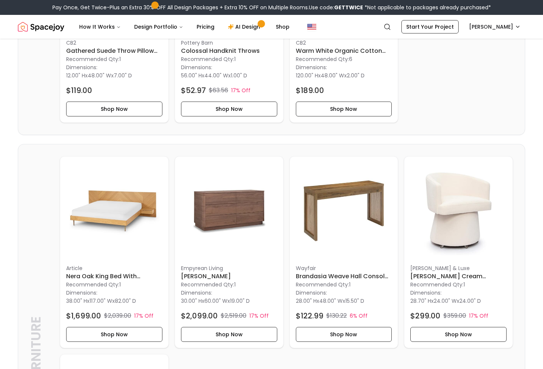
scroll to position [513, 0]
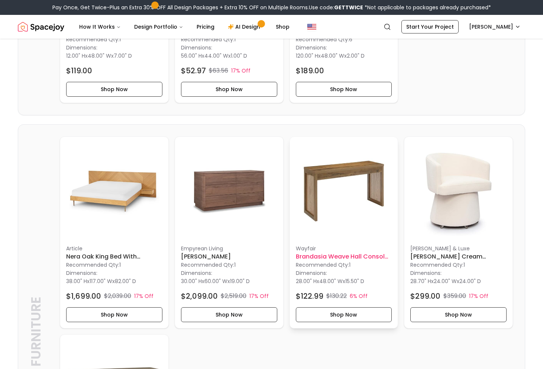
click at [322, 257] on h6 "Brandasia Weave Hall Console Table" at bounding box center [344, 256] width 96 height 9
